Goal: Task Accomplishment & Management: Manage account settings

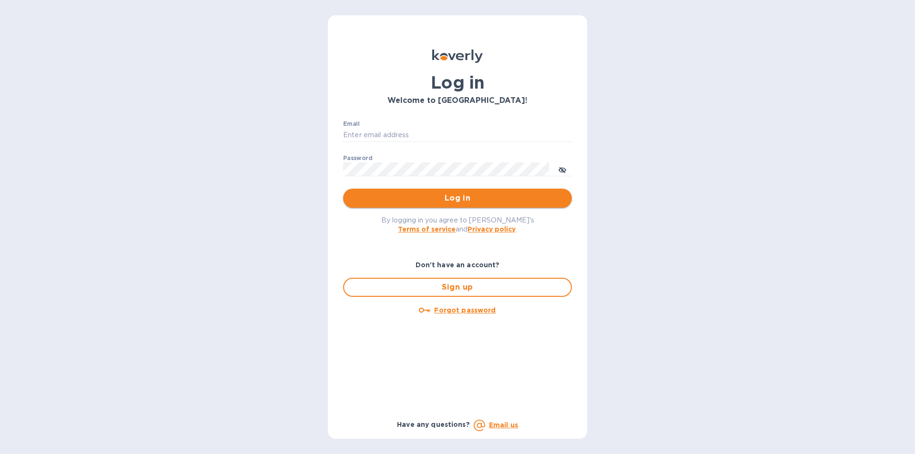
type input "[PERSON_NAME][EMAIL_ADDRESS][DOMAIN_NAME]"
click at [428, 200] on span "Log in" at bounding box center [457, 197] width 213 height 11
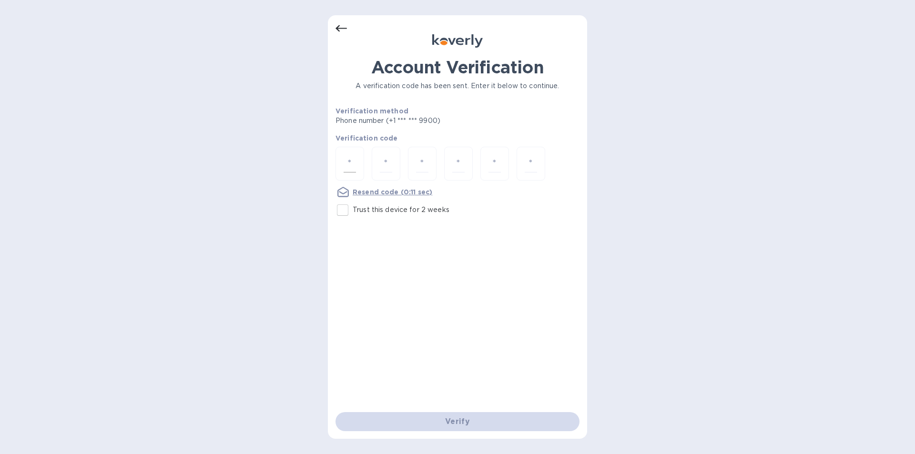
click at [345, 163] on input "number" at bounding box center [350, 164] width 12 height 18
type input "2"
type input "6"
type input "4"
type input "8"
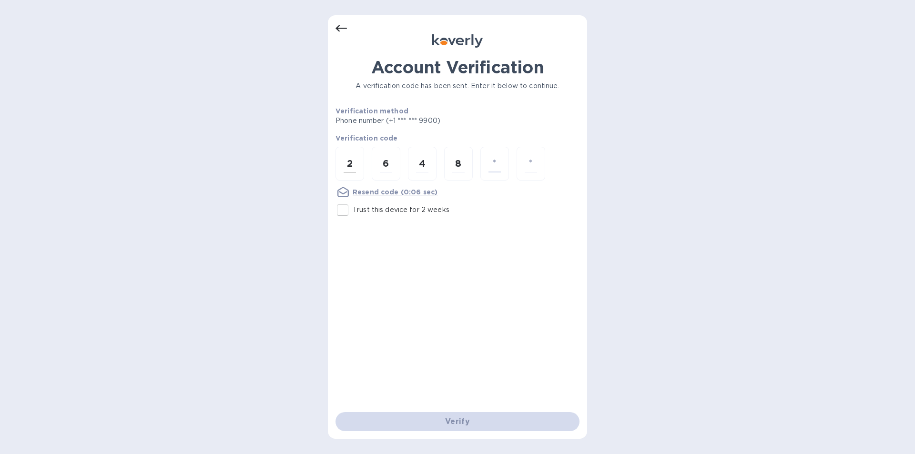
type input "1"
type input "2"
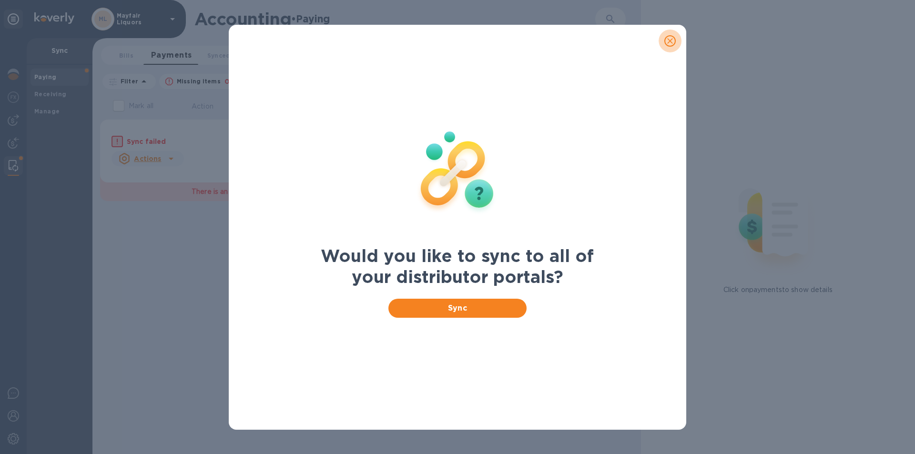
click at [665, 41] on icon "close" at bounding box center [670, 41] width 10 height 10
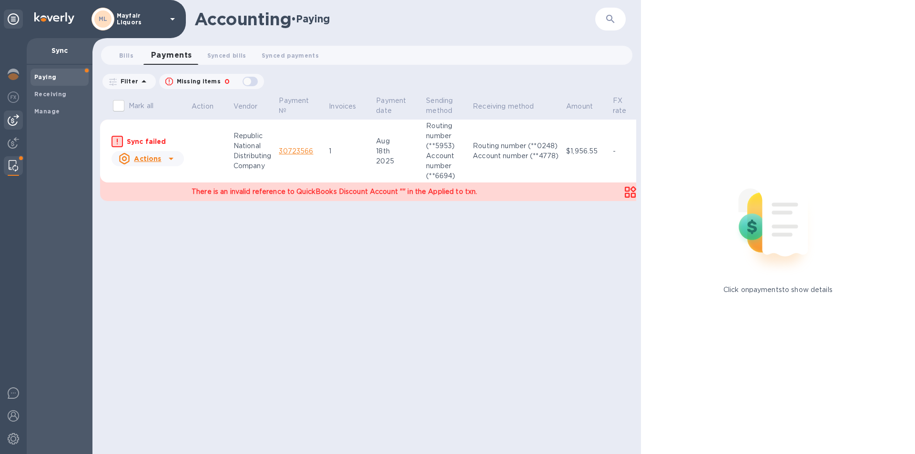
click at [14, 119] on img at bounding box center [13, 119] width 11 height 11
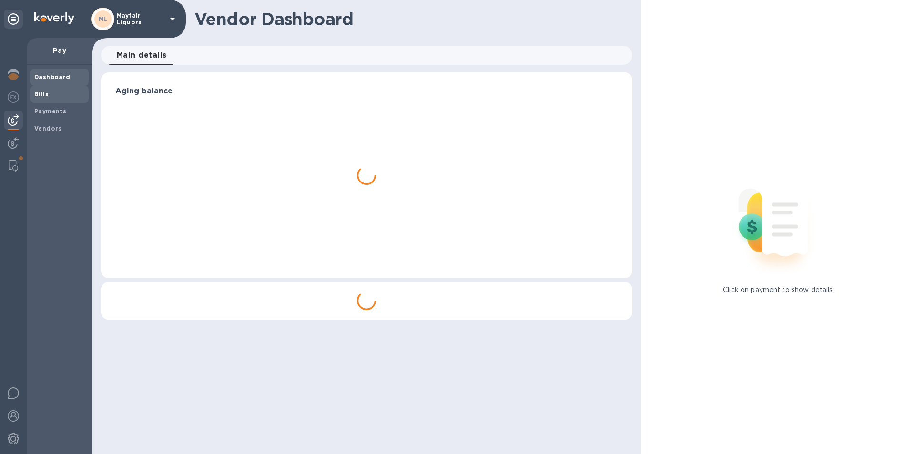
click at [45, 97] on b "Bills" at bounding box center [41, 94] width 14 height 7
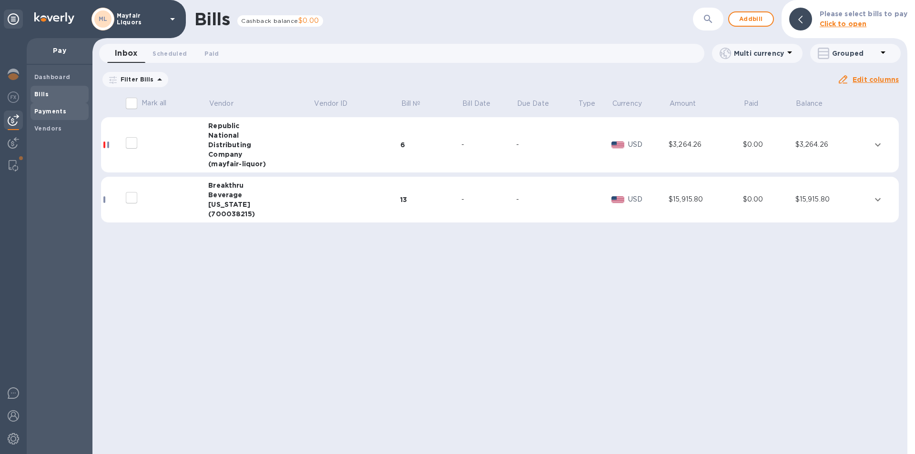
click at [51, 108] on b "Payments" at bounding box center [50, 111] width 32 height 7
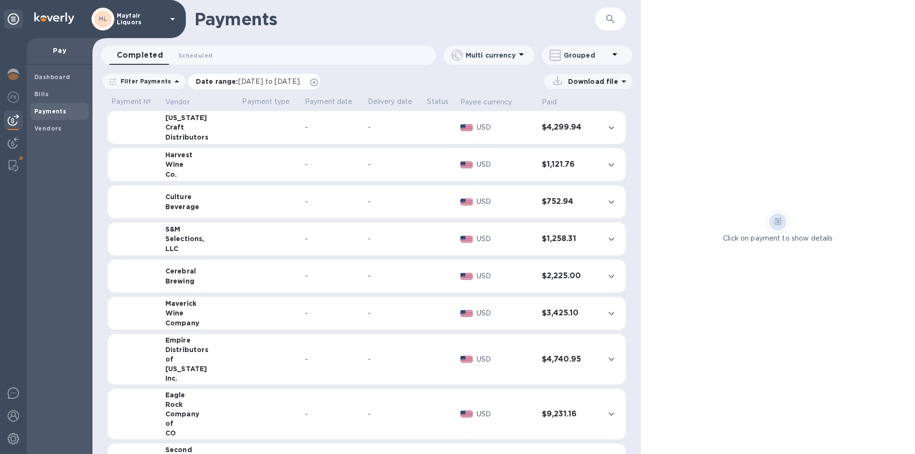
click at [253, 84] on span "07/25/2025 to 08/26/2025" at bounding box center [268, 82] width 61 height 8
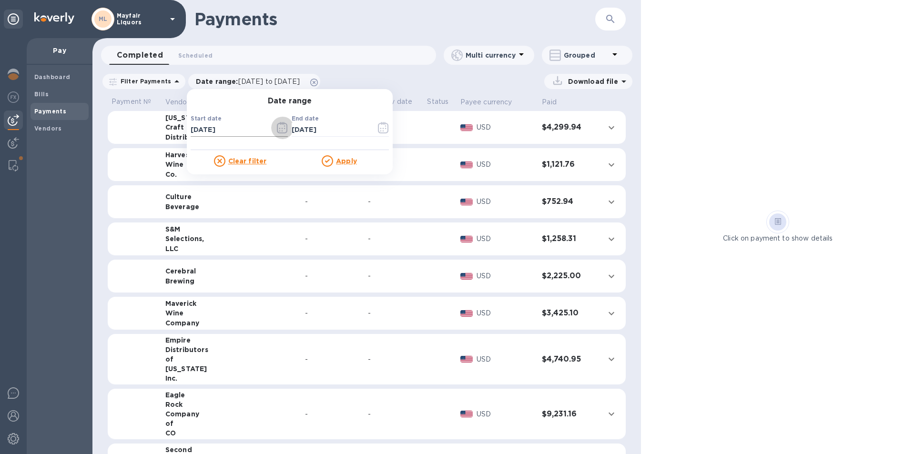
click at [279, 125] on icon "button" at bounding box center [282, 127] width 10 height 11
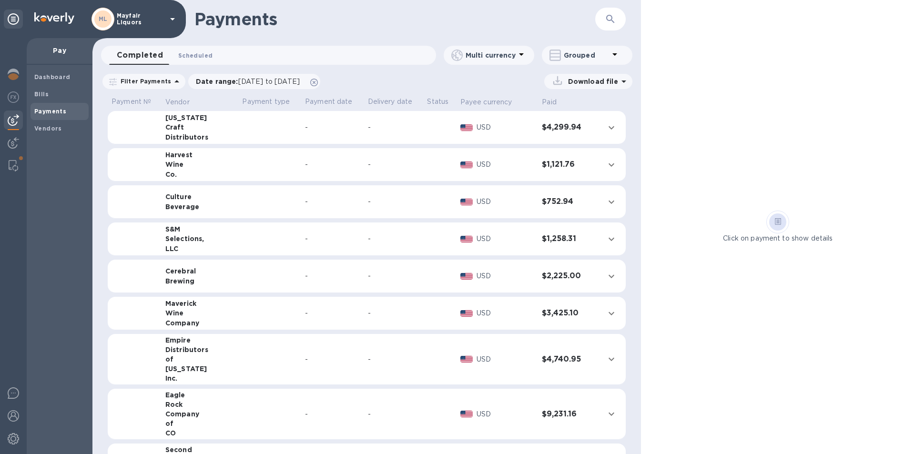
click at [196, 56] on span "Scheduled 0" at bounding box center [195, 56] width 34 height 10
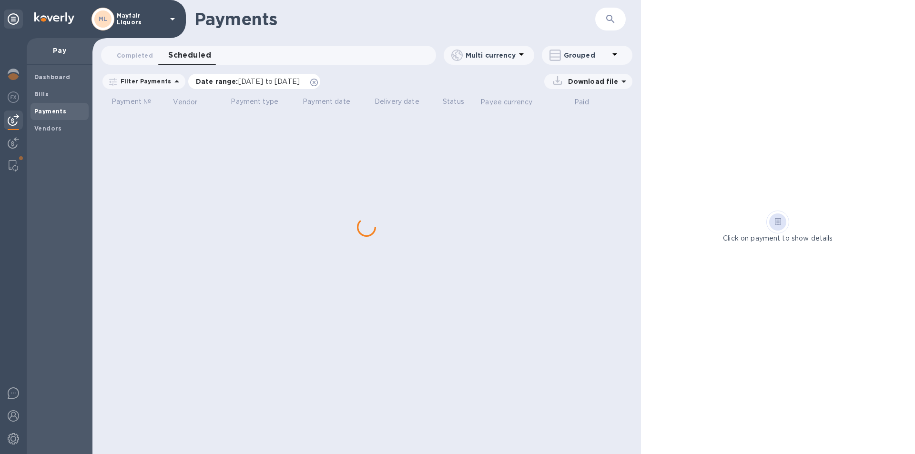
click at [266, 82] on span "07/25/2025 to 09/25/2025" at bounding box center [268, 82] width 61 height 8
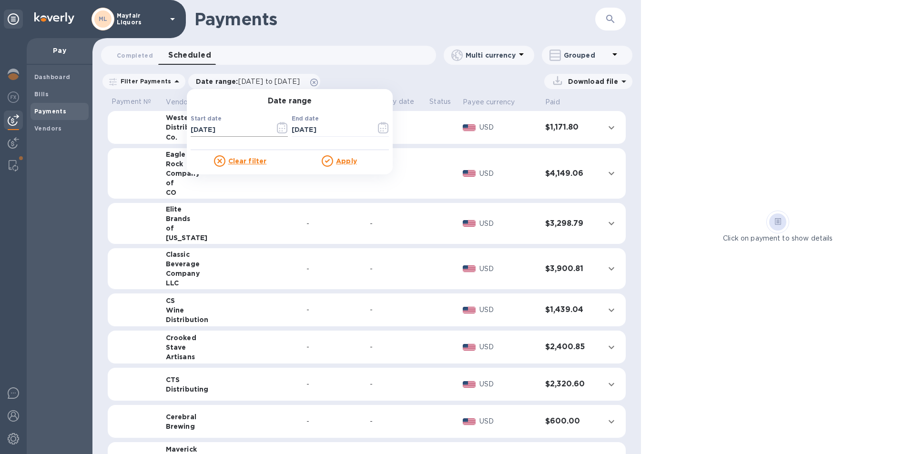
click at [277, 129] on icon "button" at bounding box center [282, 127] width 11 height 11
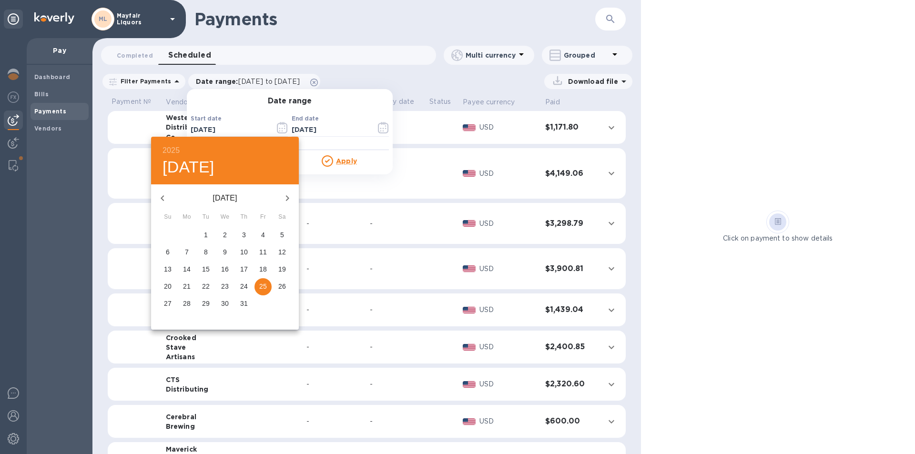
click at [287, 201] on icon "button" at bounding box center [287, 197] width 11 height 11
click at [187, 301] on p "25" at bounding box center [187, 304] width 8 height 10
type input "08/25/2025"
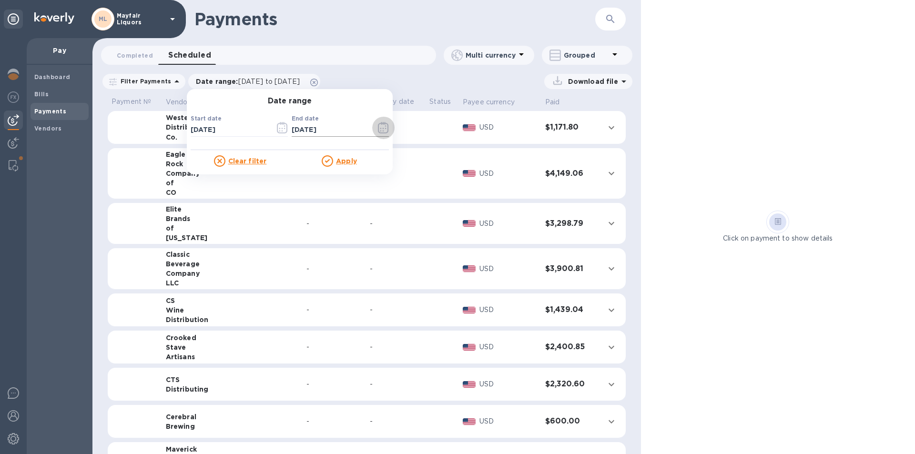
click at [378, 125] on icon "button" at bounding box center [383, 127] width 11 height 11
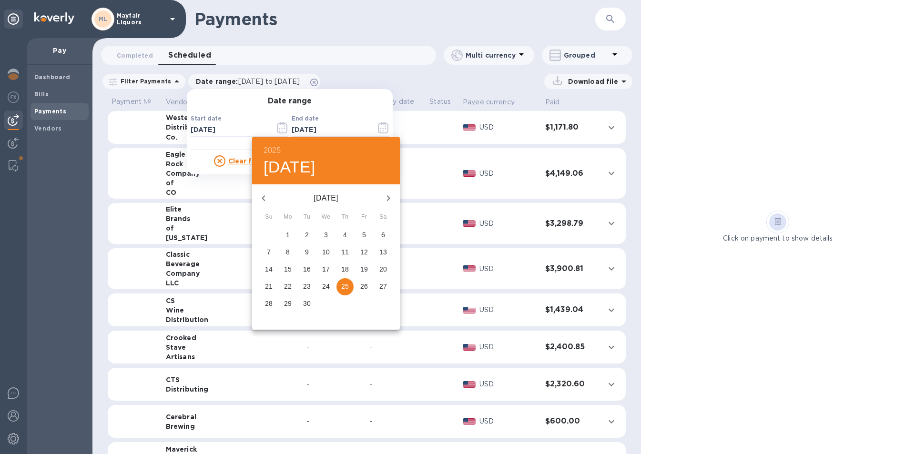
click at [263, 197] on icon "button" at bounding box center [263, 198] width 3 height 6
click at [271, 323] on p "31" at bounding box center [269, 321] width 8 height 10
type input "08/31/2025"
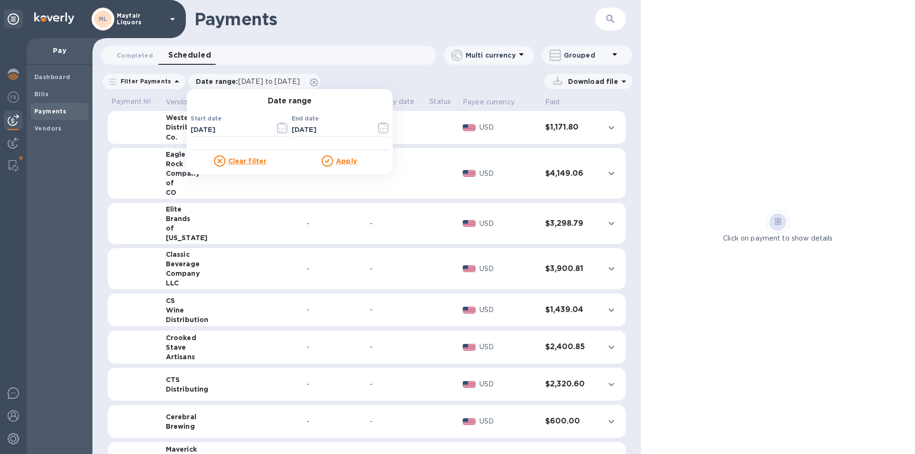
click at [343, 157] on u "Apply" at bounding box center [346, 161] width 21 height 8
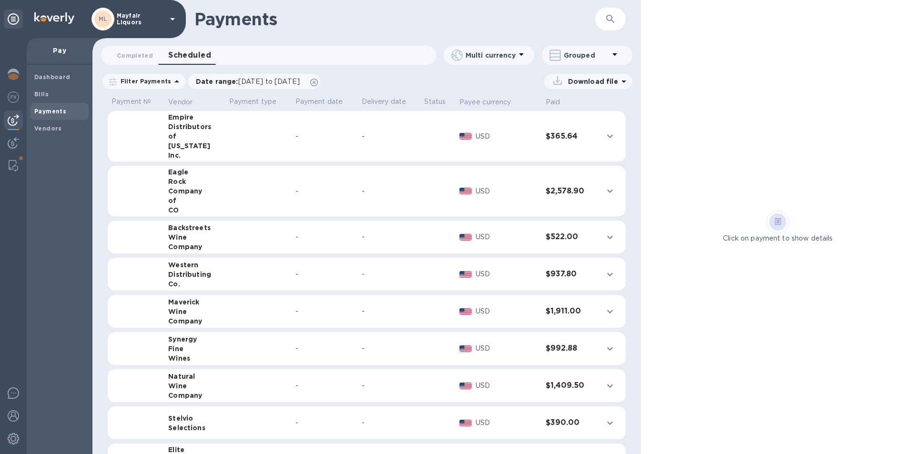
click at [579, 82] on p "Download file" at bounding box center [591, 82] width 54 height 10
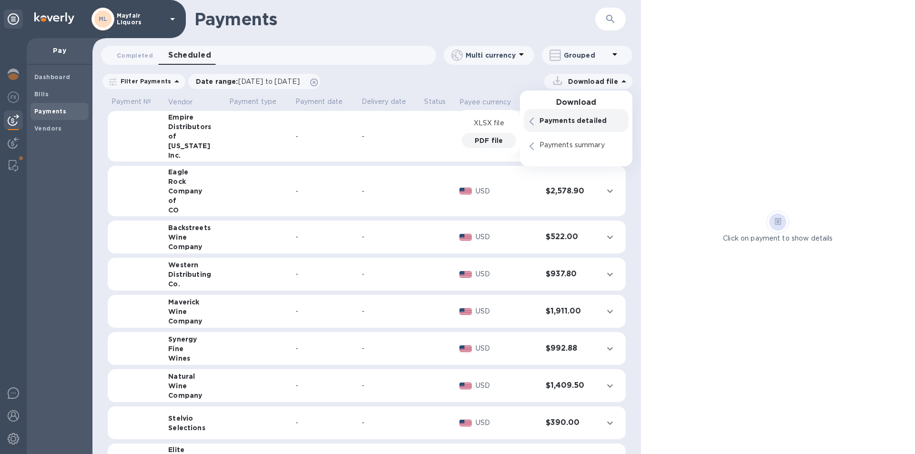
click at [496, 145] on div "PDF file" at bounding box center [489, 140] width 54 height 15
